Goal: Transaction & Acquisition: Subscribe to service/newsletter

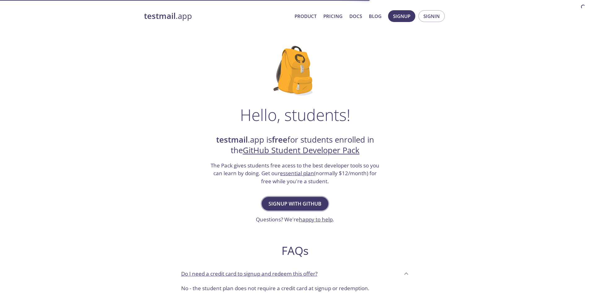
click at [271, 203] on span "Signup with GitHub" at bounding box center [294, 203] width 53 height 9
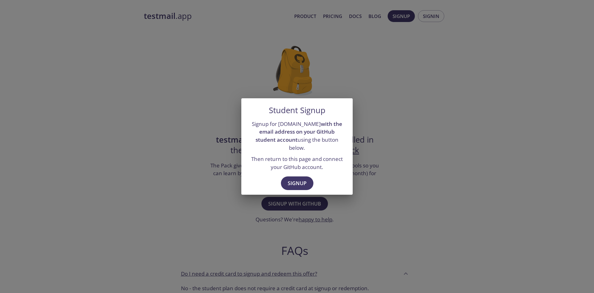
click at [286, 169] on div "Signup for testmail.app with the email address on your GitHub student account u…" at bounding box center [296, 145] width 111 height 56
click at [292, 179] on span "Signup" at bounding box center [297, 183] width 19 height 9
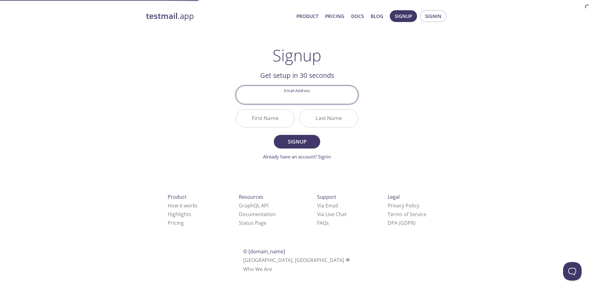
click at [293, 105] on div "Email Address" at bounding box center [297, 94] width 128 height 23
click at [305, 94] on input "Email Address" at bounding box center [297, 95] width 122 height 18
paste input "[EMAIL_ADDRESS][DOMAIN_NAME]"
type input "[EMAIL_ADDRESS][DOMAIN_NAME]"
click at [271, 119] on input "First Name" at bounding box center [265, 118] width 58 height 18
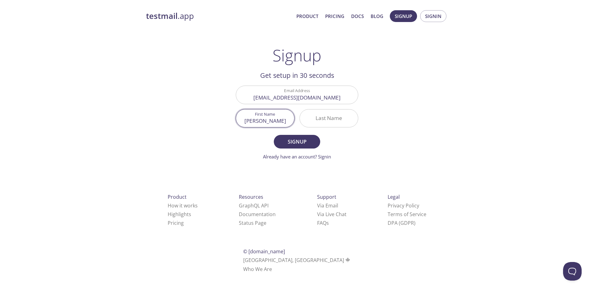
type input "[PERSON_NAME]"
click at [320, 117] on input "Last Name" at bounding box center [329, 118] width 58 height 18
type input "K"
click at [306, 144] on span "Signup" at bounding box center [297, 141] width 33 height 9
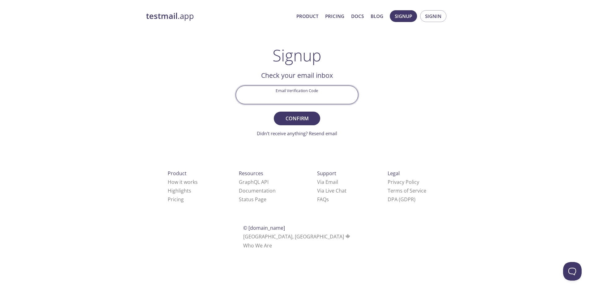
click at [288, 97] on input "Email Verification Code" at bounding box center [297, 95] width 122 height 18
type input "2H128BC"
click at [292, 119] on span "Confirm" at bounding box center [297, 118] width 33 height 9
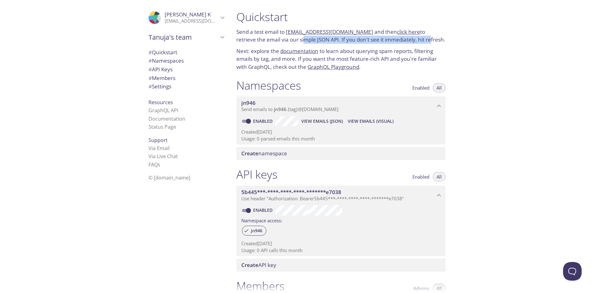
drag, startPoint x: 298, startPoint y: 41, endPoint x: 408, endPoint y: 41, distance: 109.9
click at [408, 41] on p "Send a test email to [EMAIL_ADDRESS][DOMAIN_NAME] and then click here to retrie…" at bounding box center [340, 36] width 209 height 16
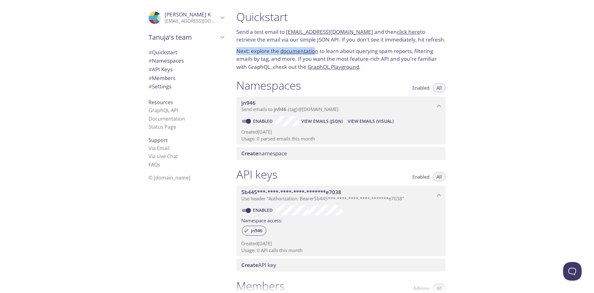
drag, startPoint x: 235, startPoint y: 54, endPoint x: 319, endPoint y: 54, distance: 84.2
click at [317, 54] on div "Quickstart Send a test email to [EMAIL_ADDRESS][DOMAIN_NAME] and then click her…" at bounding box center [341, 40] width 219 height 68
click at [365, 57] on p "Next: explore the documentation to learn about querying spam reports, filtering…" at bounding box center [340, 59] width 209 height 24
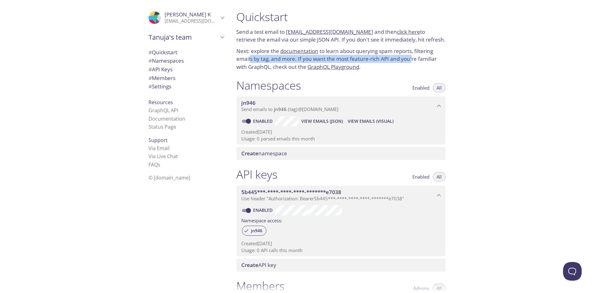
drag, startPoint x: 250, startPoint y: 60, endPoint x: 411, endPoint y: 55, distance: 161.0
click at [411, 55] on p "Next: explore the documentation to learn about querying spam reports, filtering…" at bounding box center [340, 59] width 209 height 24
click at [157, 39] on span "Tanuja's team" at bounding box center [184, 37] width 70 height 9
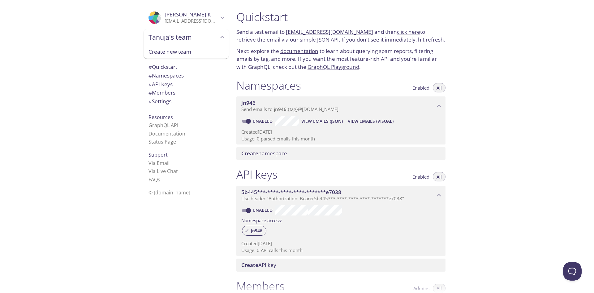
click at [122, 52] on div ".cls-1 { fill: #6d5ca8; } .cls-2 { fill: #3fc191; } .cls-3 { fill: #3b4752; } .…" at bounding box center [116, 146] width 232 height 293
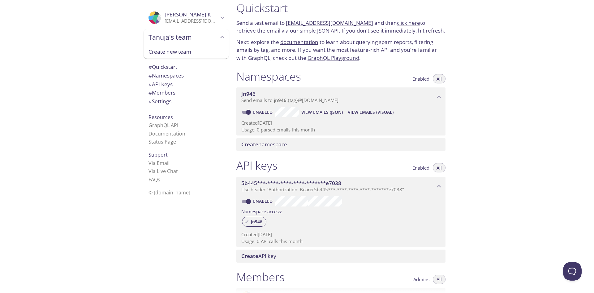
scroll to position [31, 0]
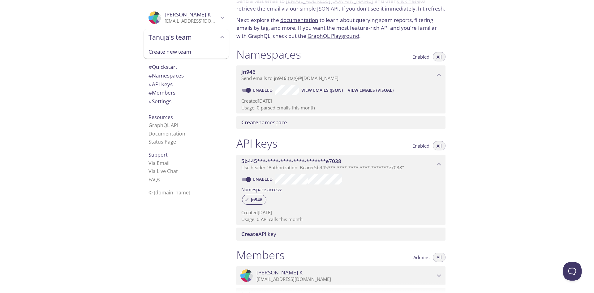
click at [509, 100] on div "Quickstart Send a test email to [EMAIL_ADDRESS][DOMAIN_NAME] and then click her…" at bounding box center [413, 146] width 363 height 293
click at [382, 90] on span "View Emails (Visual)" at bounding box center [371, 89] width 46 height 7
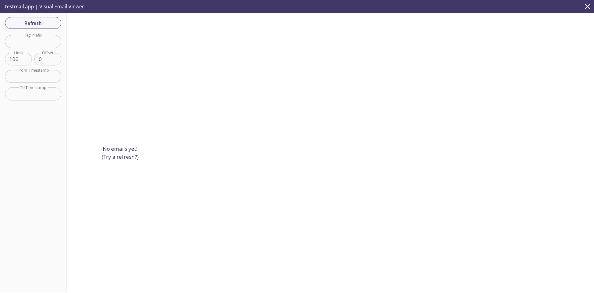
click at [20, 60] on input "100" at bounding box center [18, 59] width 27 height 13
click at [22, 18] on button "Refresh" at bounding box center [33, 23] width 56 height 12
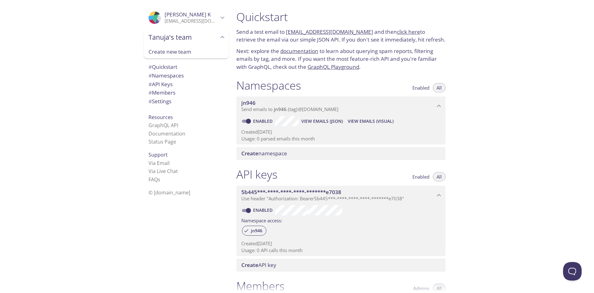
drag, startPoint x: 285, startPoint y: 33, endPoint x: 361, endPoint y: 31, distance: 75.3
click at [361, 31] on p "Send a test email to [EMAIL_ADDRESS][DOMAIN_NAME] and then click here to retrie…" at bounding box center [340, 36] width 209 height 16
copy p "[EMAIL_ADDRESS][DOMAIN_NAME]"
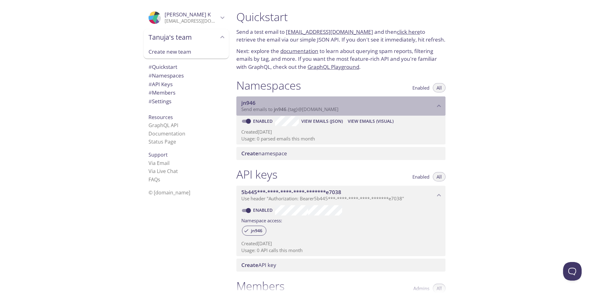
click at [376, 106] on span "jn946" at bounding box center [338, 102] width 194 height 7
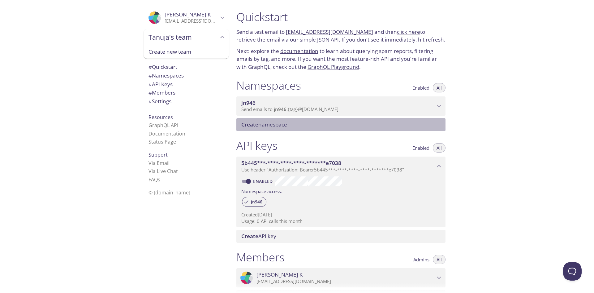
click at [268, 126] on span "Create namespace" at bounding box center [264, 124] width 46 height 7
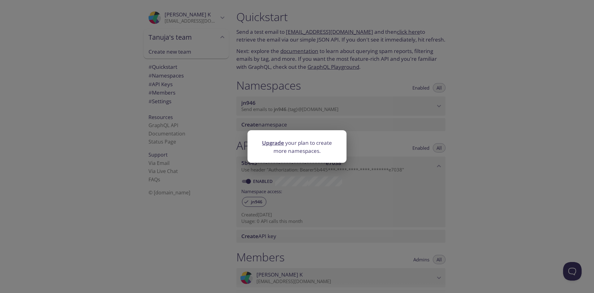
click at [357, 117] on div "Upgrade your plan to create more namespaces." at bounding box center [297, 146] width 594 height 293
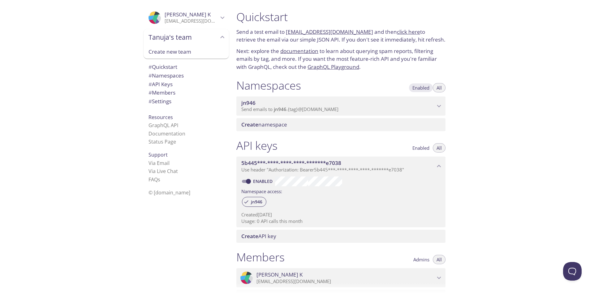
click at [422, 88] on span "Enabled" at bounding box center [421, 88] width 17 height 0
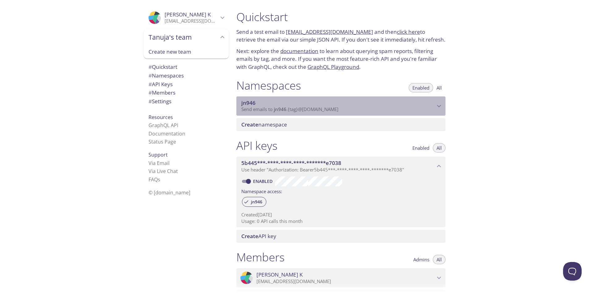
drag, startPoint x: 346, startPoint y: 110, endPoint x: 277, endPoint y: 110, distance: 69.3
click at [277, 110] on p "Send emails to jn946 . {tag} @[DOMAIN_NAME]" at bounding box center [338, 109] width 194 height 6
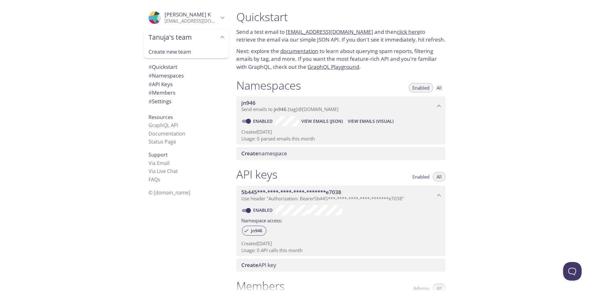
click at [363, 121] on span "View Emails (Visual)" at bounding box center [371, 120] width 46 height 7
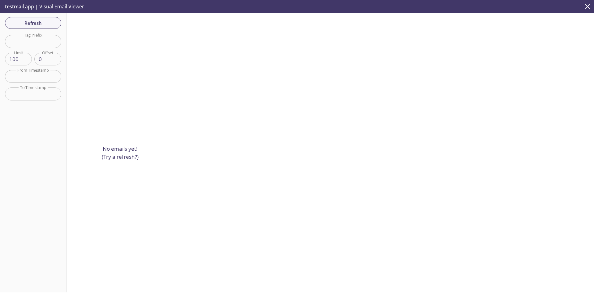
click at [30, 43] on input "text" at bounding box center [33, 41] width 56 height 13
type input "ee"
click at [37, 23] on span "Refresh" at bounding box center [33, 23] width 46 height 8
click at [27, 75] on input "text" at bounding box center [33, 76] width 56 height 13
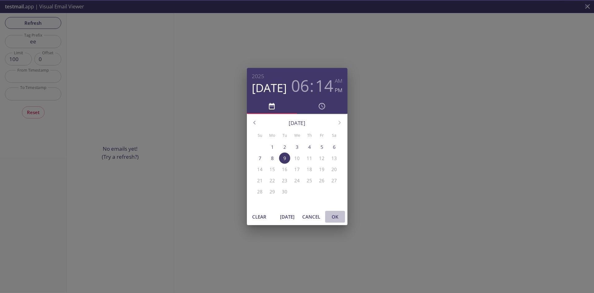
click at [332, 218] on span "OK" at bounding box center [335, 216] width 15 height 8
type input "[DATE] 6:14 pm"
